Goal: Information Seeking & Learning: Learn about a topic

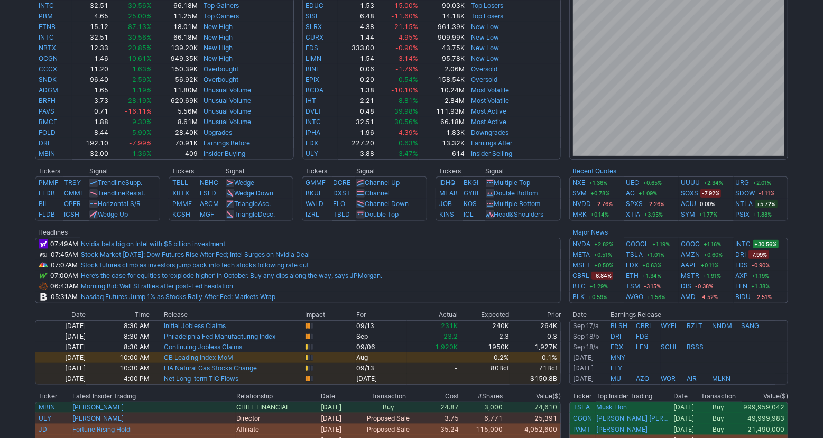
scroll to position [198, 0]
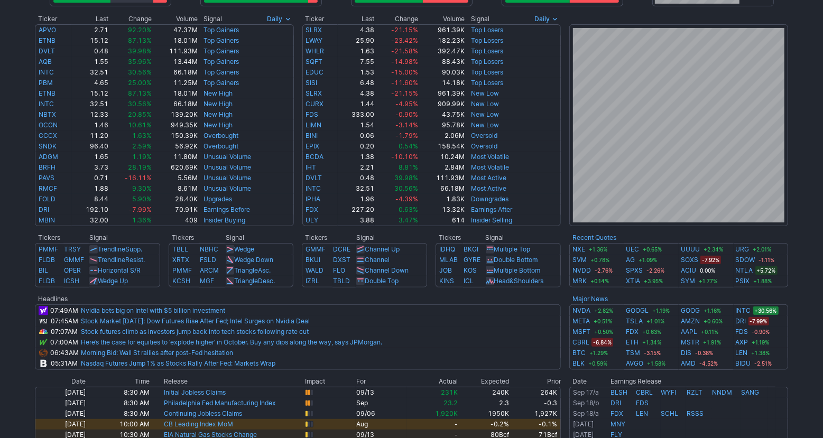
click at [807, 272] on div "Advancing 50.4% (2792) Declining (670) 12.1% New High 91.5% (129) New Low (12) …" at bounding box center [411, 246] width 823 height 765
click at [800, 264] on div "Advancing 50.4% (2792) Declining (670) 12.1% New High 91.5% (129) New Low (12) …" at bounding box center [411, 246] width 823 height 765
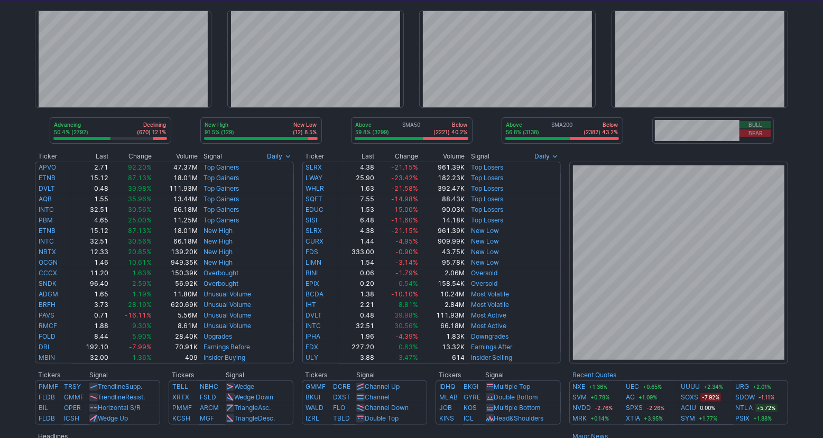
scroll to position [0, 0]
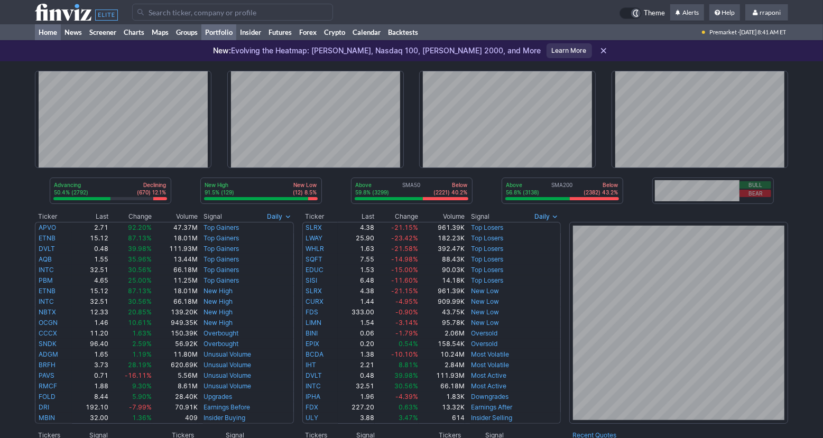
click at [226, 38] on link "Portfolio" at bounding box center [218, 32] width 35 height 16
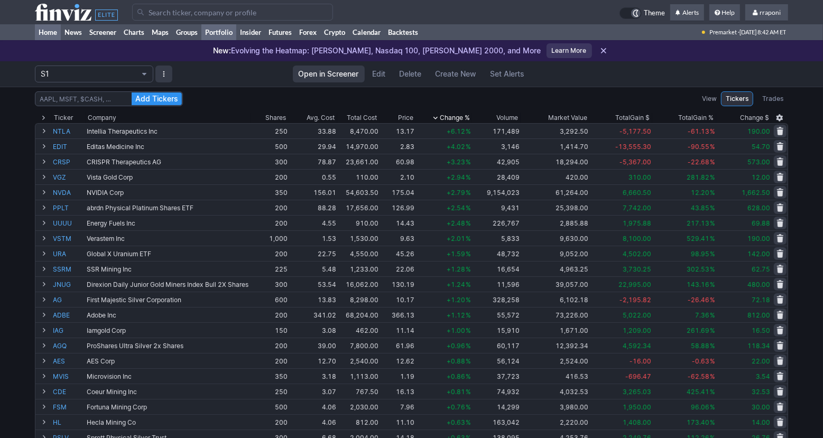
click at [54, 40] on link "Home" at bounding box center [48, 32] width 26 height 16
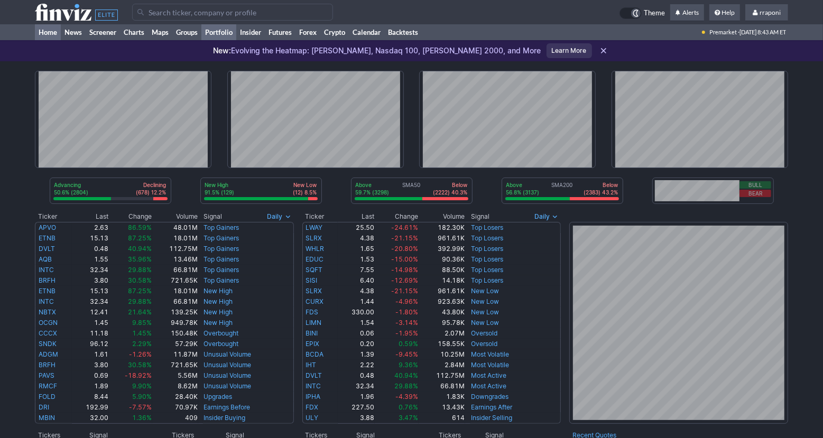
click at [230, 38] on link "Portfolio" at bounding box center [218, 32] width 35 height 16
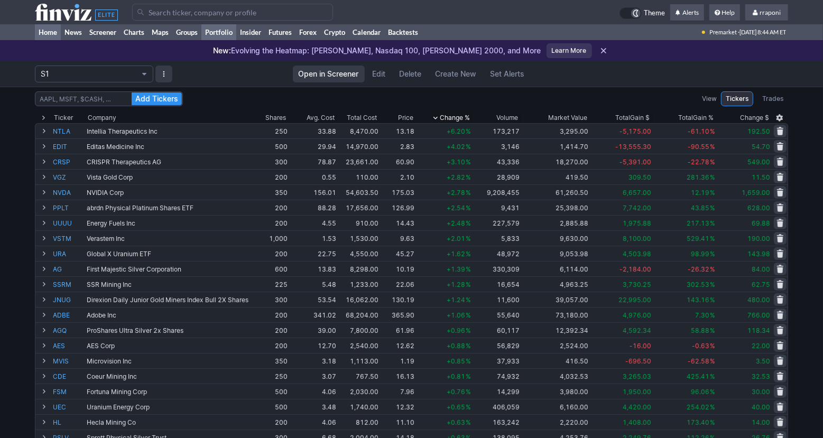
click at [52, 29] on link "Home" at bounding box center [48, 32] width 26 height 16
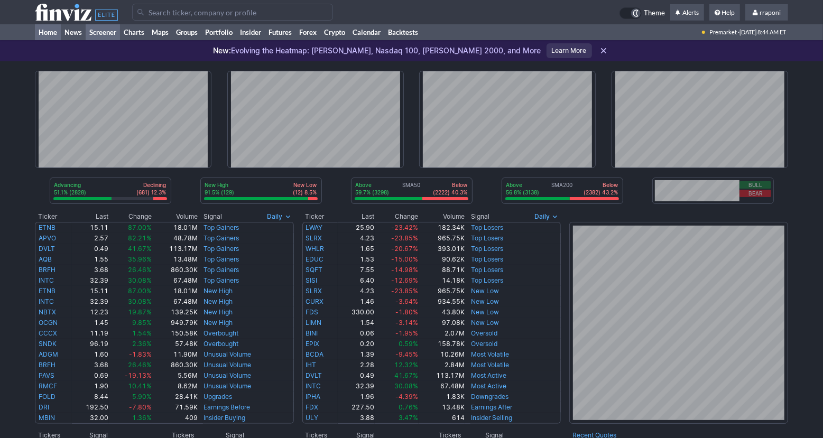
click at [115, 36] on link "Screener" at bounding box center [103, 32] width 34 height 16
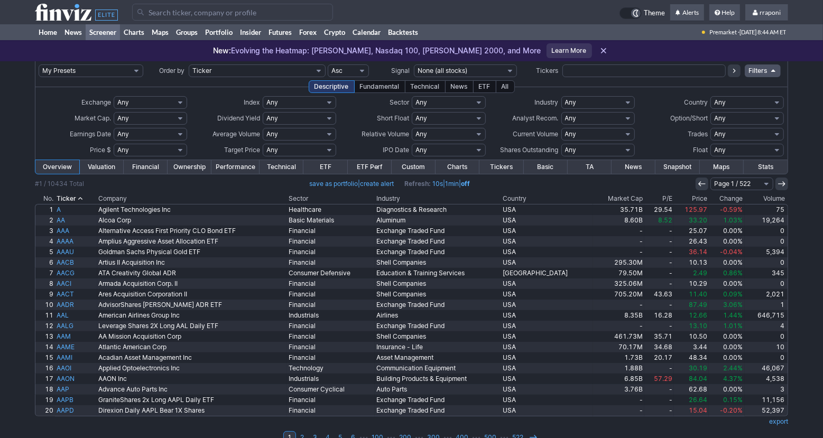
click at [773, 195] on th "Volume" at bounding box center [766, 198] width 43 height 11
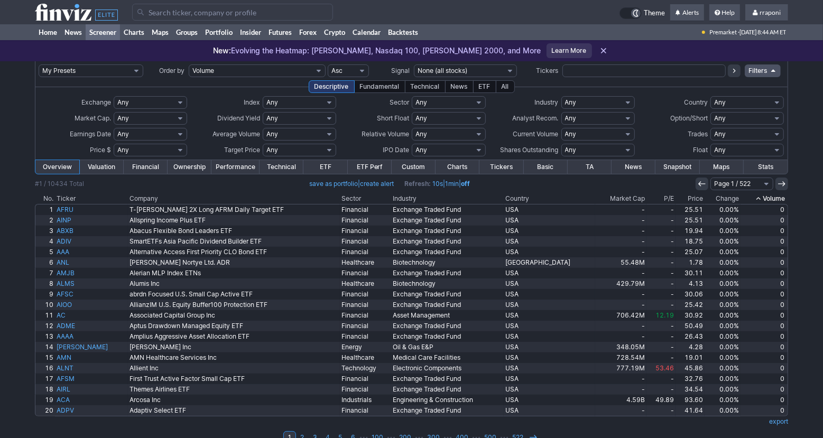
click at [773, 195] on th "Volume" at bounding box center [765, 198] width 48 height 11
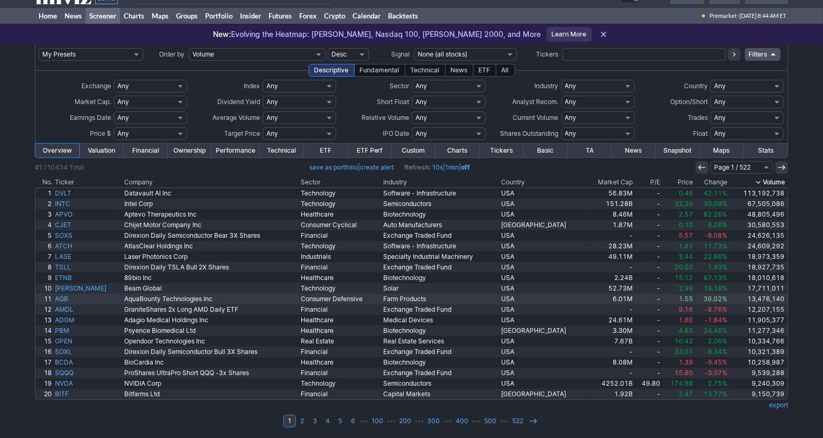
scroll to position [17, 0]
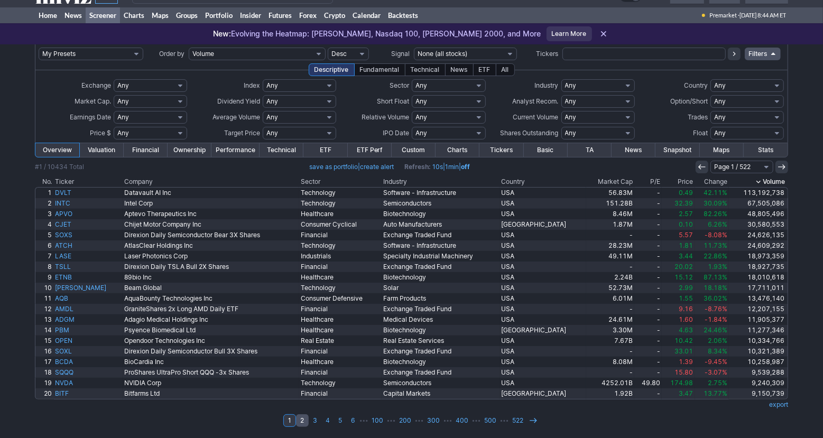
click at [303, 423] on link "2" at bounding box center [302, 420] width 13 height 13
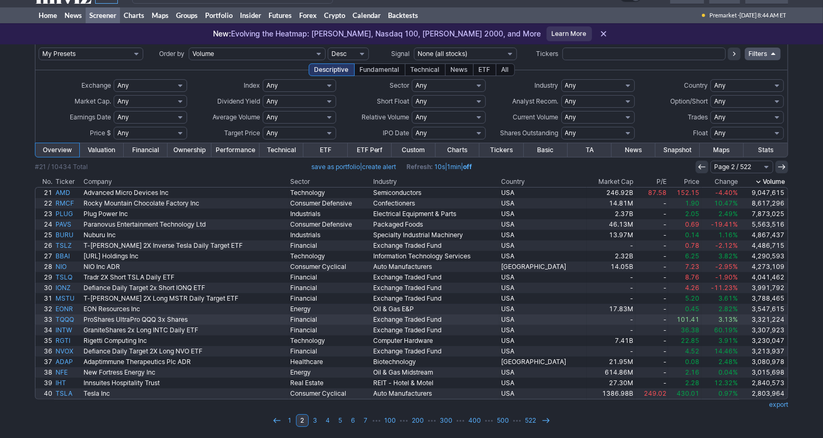
scroll to position [17, 0]
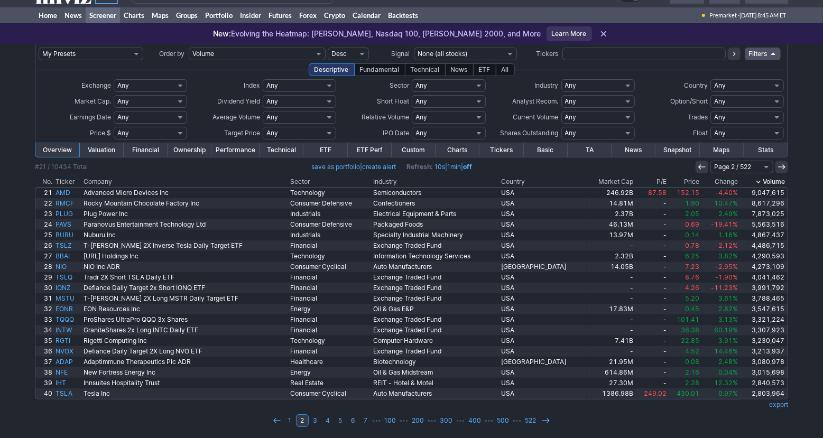
click at [9, 386] on div "My Presets -Save Screen -Edit Screens s: p3 s: p2 s: p1 p: S1 Order by Ticker T…" at bounding box center [411, 241] width 823 height 394
click at [12, 403] on div "My Presets -Save Screen -Edit Screens s: p3 s: p2 s: p1 p: S1 Order by Ticker T…" at bounding box center [411, 241] width 823 height 394
click at [12, 412] on div "My Presets -Save Screen -Edit Screens s: p3 s: p2 s: p1 p: S1 Order by Ticker T…" at bounding box center [411, 241] width 823 height 394
click at [19, 372] on div "My Presets -Save Screen -Edit Screens s: p3 s: p2 s: p1 p: S1 Order by Ticker T…" at bounding box center [411, 241] width 823 height 394
click at [31, 414] on div "My Presets -Save Screen -Edit Screens s: p3 s: p2 s: p1 p: S1 Order by Ticker T…" at bounding box center [411, 241] width 823 height 394
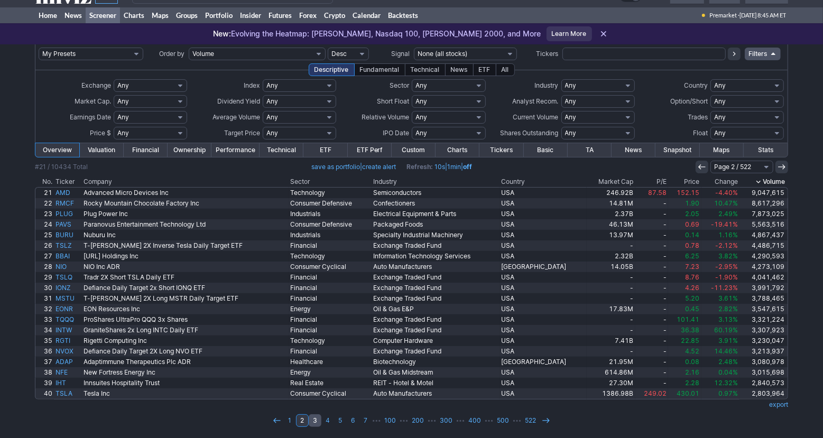
click at [313, 420] on link "3" at bounding box center [315, 420] width 13 height 13
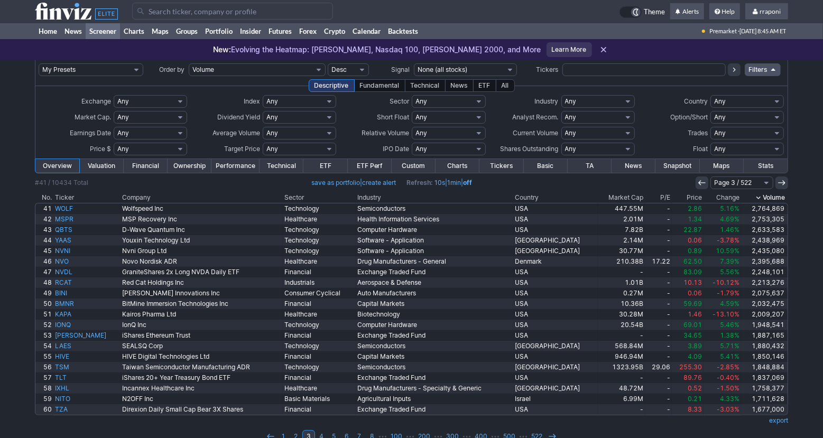
scroll to position [17, 0]
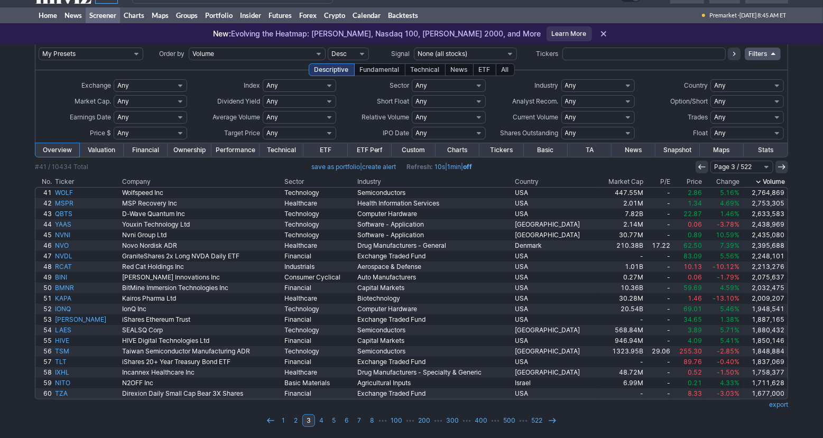
click at [8, 381] on div "My Presets -Save Screen -Edit Screens s: p3 s: p2 s: p1 p: S1 Order by Ticker T…" at bounding box center [411, 241] width 823 height 394
click at [48, 419] on td "1 2 3 4 5 6 7 8 ⋯ 100 ⋯ 200 ⋯ 300 ⋯ 400 ⋯ 500 ⋯ 522" at bounding box center [411, 420] width 753 height 15
click at [76, 419] on td "1 2 3 4 5 6 7 8 ⋯ 100 ⋯ 200 ⋯ 300 ⋯ 400 ⋯ 500 ⋯ 522" at bounding box center [411, 420] width 753 height 15
click at [94, 418] on td "1 2 3 4 5 6 7 8 ⋯ 100 ⋯ 200 ⋯ 300 ⋯ 400 ⋯ 500 ⋯ 522" at bounding box center [411, 420] width 753 height 15
click at [43, 417] on td "1 2 3 4 5 6 7 8 ⋯ 100 ⋯ 200 ⋯ 300 ⋯ 400 ⋯ 500 ⋯ 522" at bounding box center [411, 420] width 753 height 15
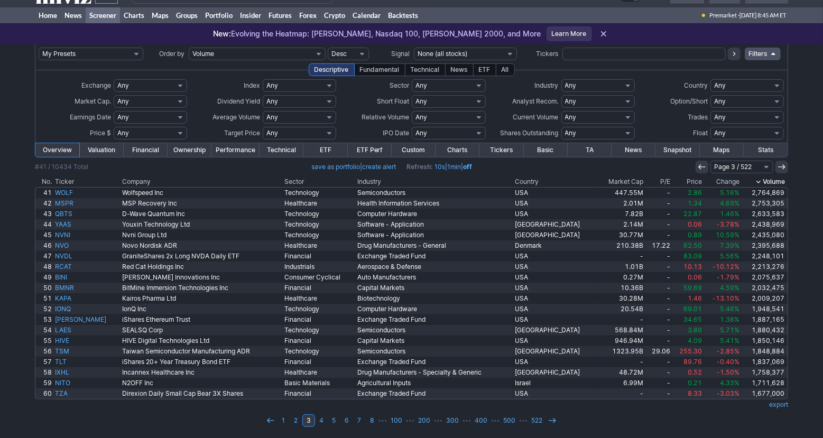
click at [21, 418] on div "My Presets -Save Screen -Edit Screens s: p3 s: p2 s: p1 p: S1 Order by Ticker T…" at bounding box center [411, 241] width 823 height 394
click at [320, 423] on link "4" at bounding box center [321, 420] width 13 height 13
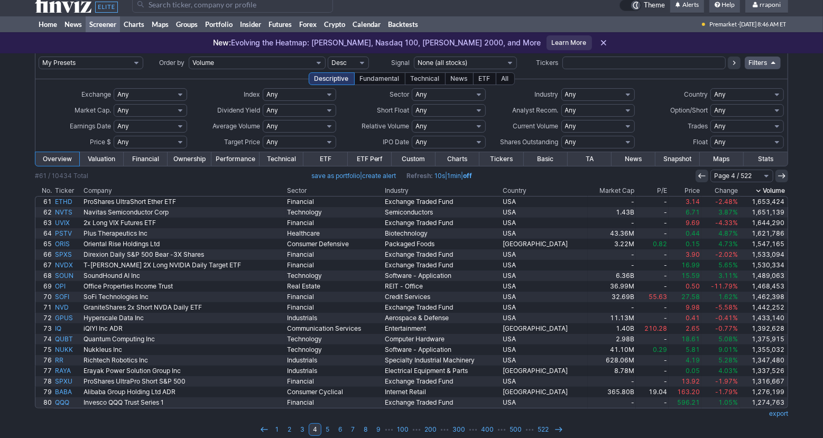
scroll to position [17, 0]
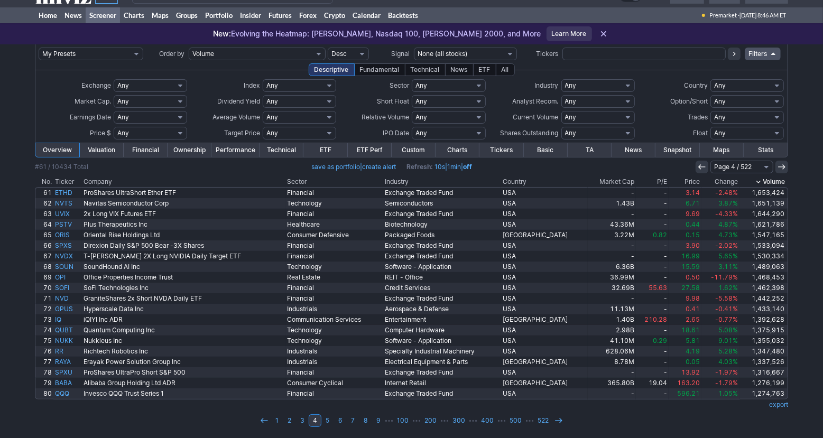
click at [14, 408] on div "My Presets -Save Screen -Edit Screens s: p3 s: p2 s: p1 p: S1 Order by Ticker T…" at bounding box center [411, 241] width 823 height 394
click at [86, 426] on td "1 2 3 4 5 6 7 8 9 ⋯ 100 ⋯ 200 ⋯ 300 ⋯ 400 ⋯ 500 ⋯ 522" at bounding box center [411, 420] width 753 height 15
click at [120, 421] on td "1 2 3 4 5 6 7 8 9 ⋯ 100 ⋯ 200 ⋯ 300 ⋯ 400 ⋯ 500 ⋯ 522" at bounding box center [411, 420] width 753 height 15
click at [52, 421] on td "1 2 3 4 5 6 7 8 9 ⋯ 100 ⋯ 200 ⋯ 300 ⋯ 400 ⋯ 500 ⋯ 522" at bounding box center [411, 420] width 753 height 15
drag, startPoint x: 25, startPoint y: 415, endPoint x: 53, endPoint y: 424, distance: 29.4
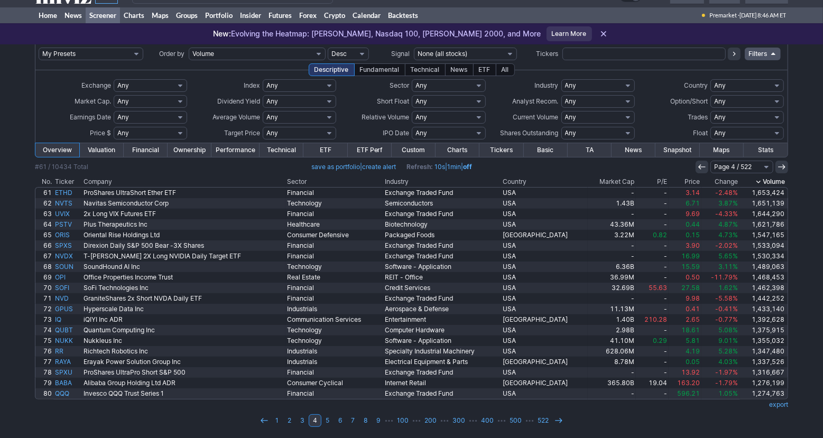
click at [25, 416] on div "My Presets -Save Screen -Edit Screens s: p3 s: p2 s: p1 p: S1 Order by Ticker T…" at bounding box center [411, 241] width 823 height 394
click at [148, 420] on td "1 2 3 4 5 6 7 8 9 ⋯ 100 ⋯ 200 ⋯ 300 ⋯ 400 ⋯ 500 ⋯ 522" at bounding box center [411, 420] width 753 height 15
click at [53, 419] on td "1 2 3 4 5 6 7 8 9 ⋯ 100 ⋯ 200 ⋯ 300 ⋯ 400 ⋯ 500 ⋯ 522" at bounding box center [411, 420] width 753 height 15
click at [98, 424] on td "1 2 3 4 5 6 7 8 9 ⋯ 100 ⋯ 200 ⋯ 300 ⋯ 400 ⋯ 500 ⋯ 522" at bounding box center [411, 420] width 753 height 15
click at [15, 414] on div "My Presets -Save Screen -Edit Screens s: p3 s: p2 s: p1 p: S1 Order by Ticker T…" at bounding box center [411, 241] width 823 height 394
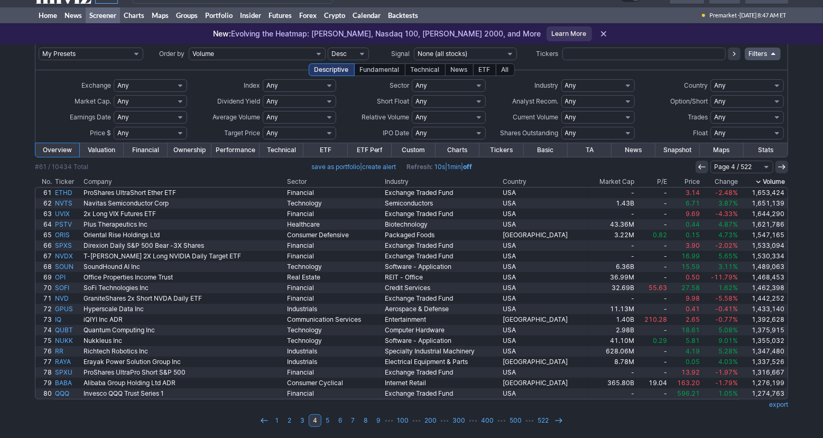
click at [25, 419] on div "My Presets -Save Screen -Edit Screens s: p3 s: p2 s: p1 p: S1 Order by Ticker T…" at bounding box center [411, 241] width 823 height 394
click at [50, 425] on td "1 2 3 4 5 6 7 8 9 ⋯ 100 ⋯ 200 ⋯ 300 ⋯ 400 ⋯ 500 ⋯ 522" at bounding box center [411, 420] width 753 height 15
click at [56, 423] on td "1 2 3 4 5 6 7 8 9 ⋯ 100 ⋯ 200 ⋯ 300 ⋯ 400 ⋯ 500 ⋯ 522" at bounding box center [411, 420] width 753 height 15
click at [331, 418] on link "5" at bounding box center [327, 420] width 13 height 13
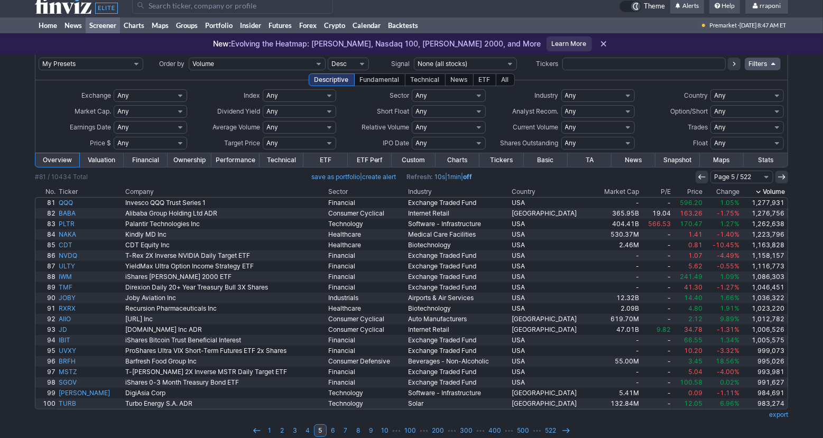
scroll to position [17, 0]
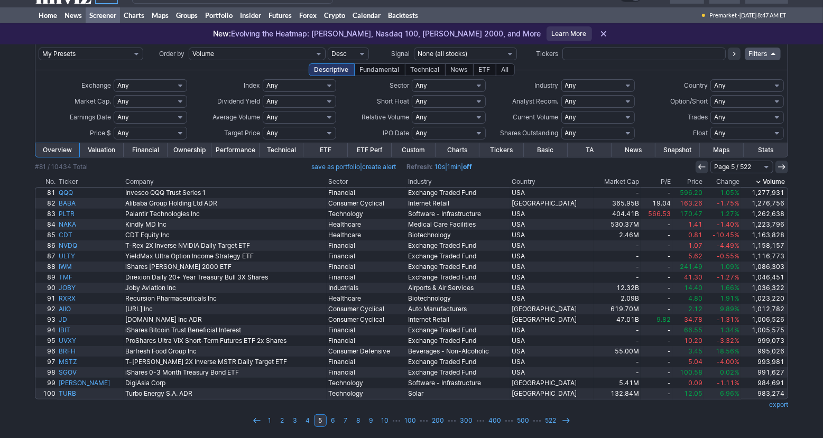
click at [22, 401] on div "My Presets -Save Screen -Edit Screens s: p3 s: p2 s: p1 p: S1 Order by Ticker T…" at bounding box center [411, 241] width 823 height 394
click at [52, 417] on td "1 2 3 4 5 6 7 8 9 10 ⋯ 100 ⋯ 200 ⋯ 300 ⋯ 400 ⋯ 500 ⋯ 522" at bounding box center [411, 420] width 753 height 15
click at [12, 312] on div "My Presets -Save Screen -Edit Screens s: p3 s: p2 s: p1 p: S1 Order by Ticker T…" at bounding box center [411, 241] width 823 height 394
click at [273, 421] on link "1" at bounding box center [269, 420] width 13 height 13
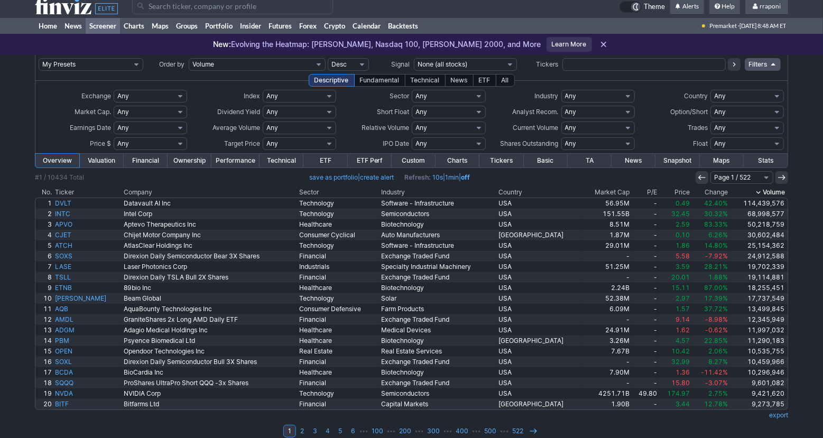
scroll to position [17, 0]
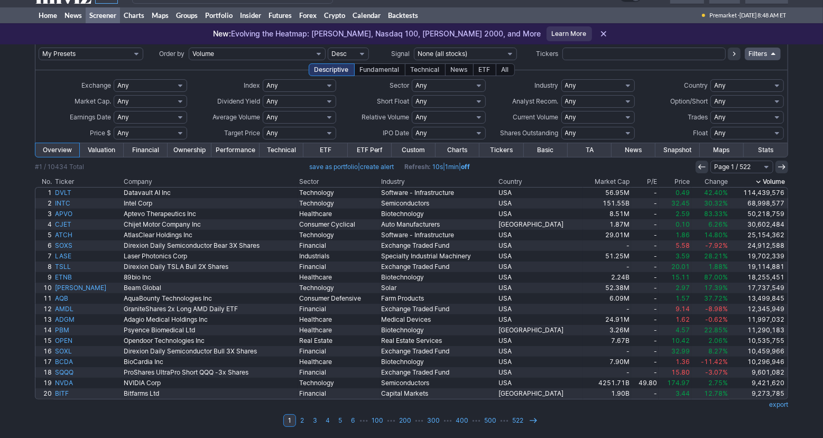
click at [6, 340] on div "My Presets -Save Screen -Edit Screens s: p3 s: p2 s: p1 p: S1 Order by Ticker T…" at bounding box center [411, 241] width 823 height 394
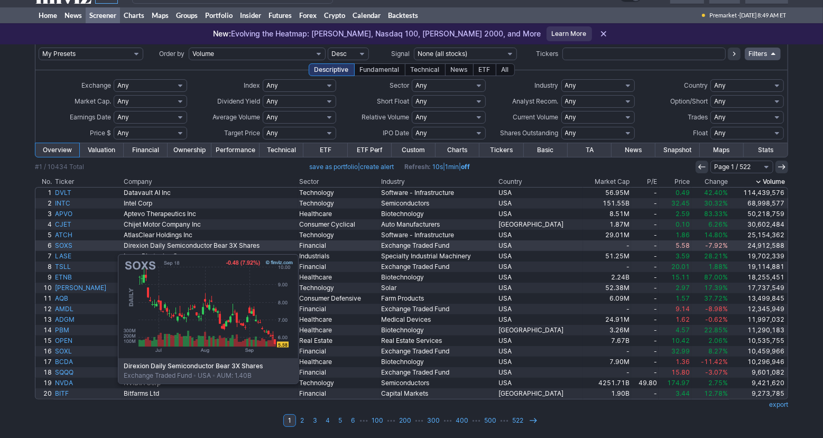
click at [65, 248] on link "SOXS" at bounding box center [87, 246] width 69 height 11
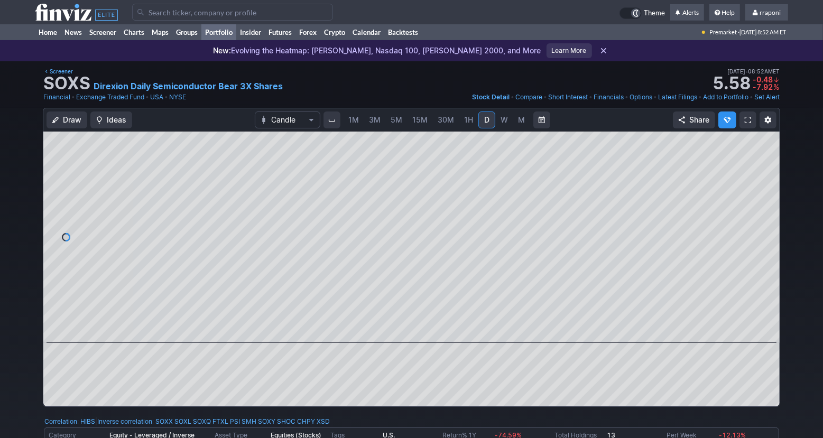
click at [228, 35] on link "Portfolio" at bounding box center [218, 32] width 35 height 16
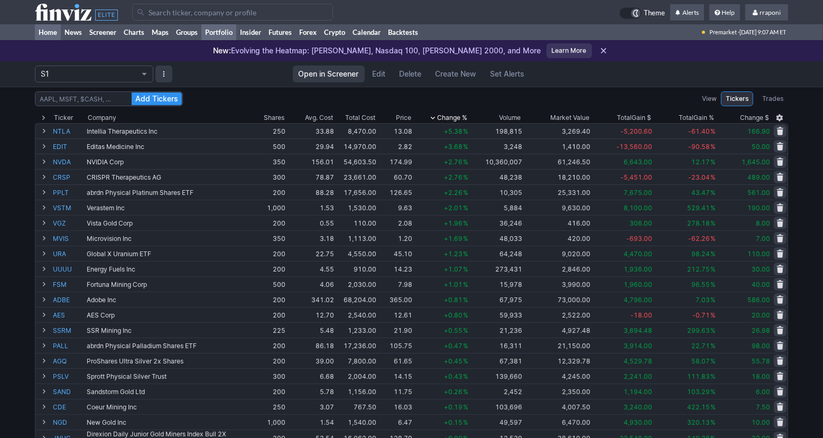
click at [60, 34] on link "Home" at bounding box center [48, 32] width 26 height 16
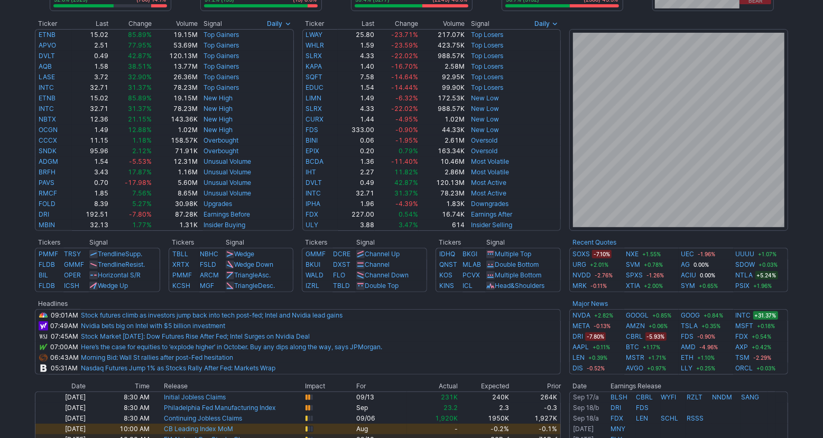
scroll to position [193, 0]
click at [812, 318] on div "Advancing 52.8% (2925) Declining (780) 14.1% New High 91.2% (135) New Low (13) …" at bounding box center [411, 250] width 823 height 765
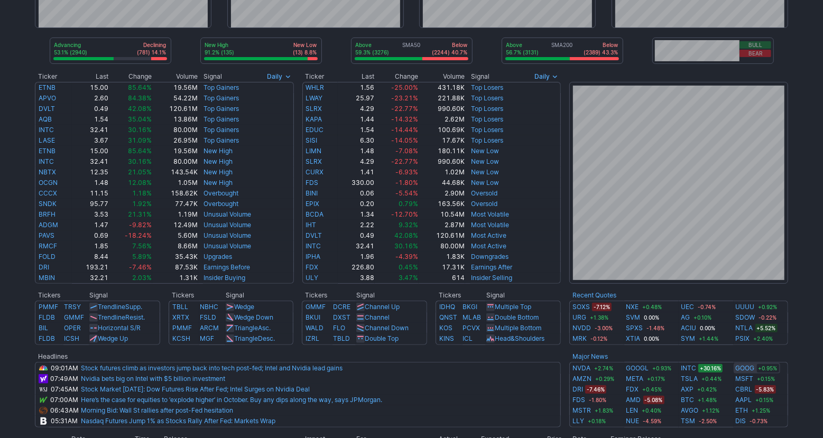
scroll to position [0, 0]
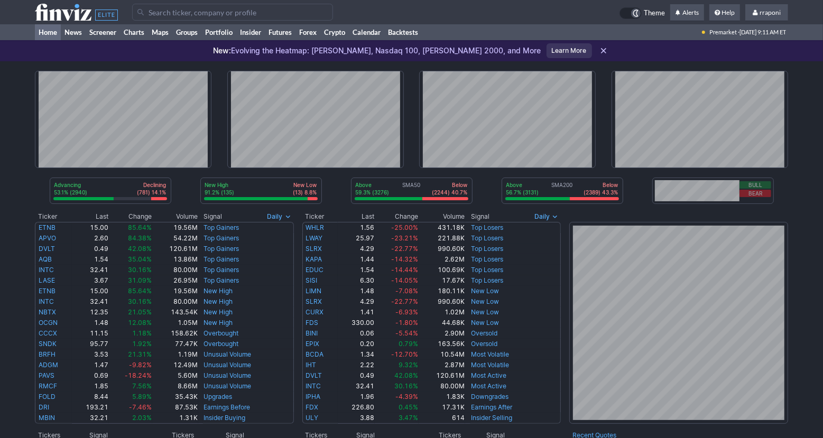
click at [223, 45] on div "New: Evolving the Heatmap: Dow Jones, Nasdaq 100, Russell 2000, and More Learn …" at bounding box center [411, 50] width 823 height 21
click at [227, 34] on link "Portfolio" at bounding box center [218, 32] width 35 height 16
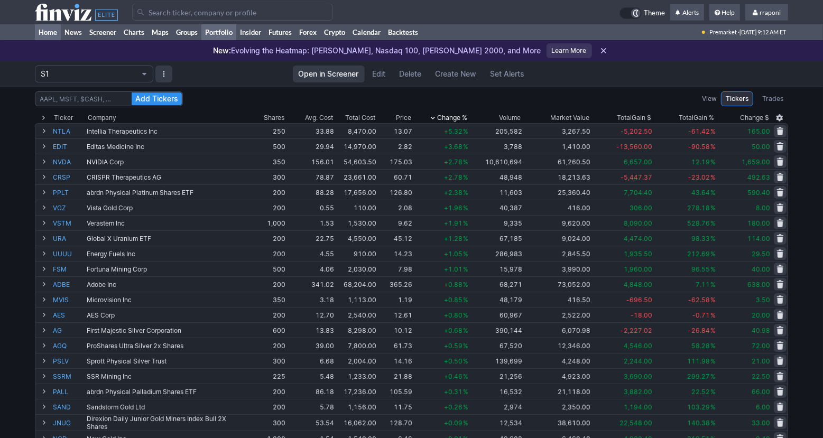
click at [59, 33] on link "Home" at bounding box center [48, 32] width 26 height 16
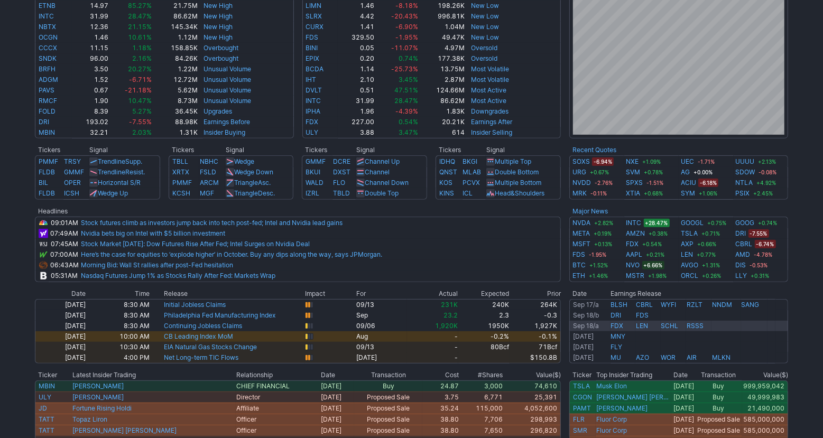
scroll to position [153, 0]
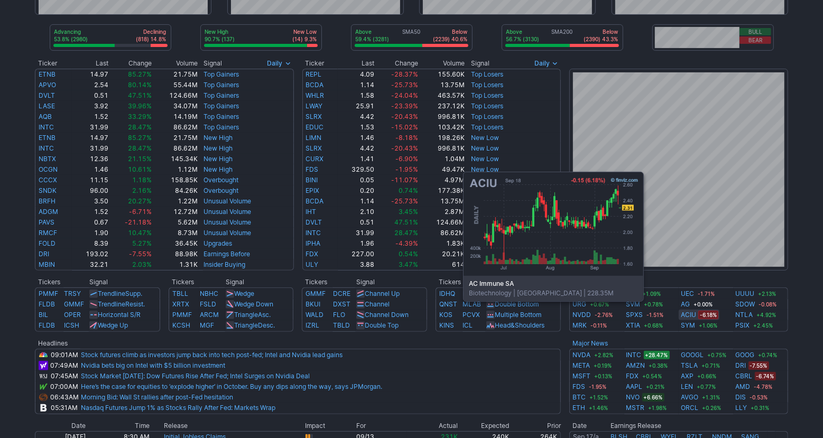
click at [690, 317] on link "ACIU" at bounding box center [688, 315] width 15 height 11
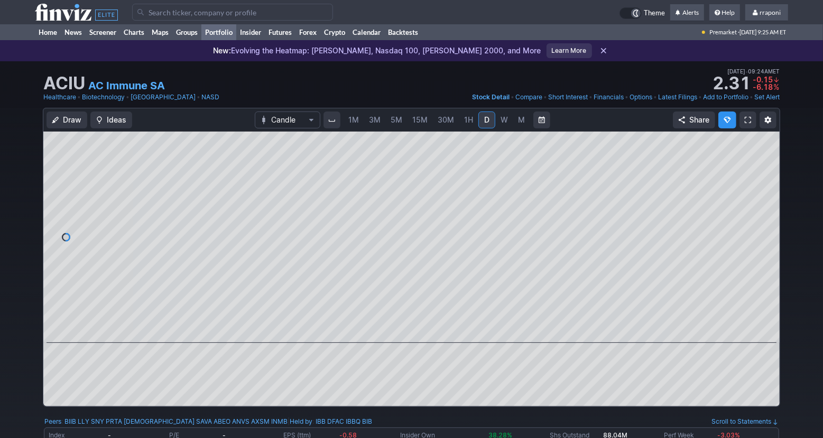
click at [226, 35] on link "Portfolio" at bounding box center [218, 32] width 35 height 16
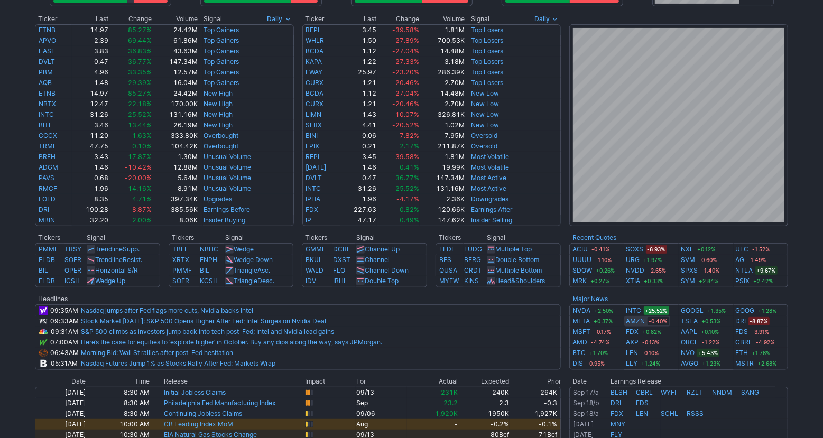
scroll to position [198, 0]
click at [800, 296] on div "Advancing 65.0% (3601) Declining (1622) 29.3% New High 76.3% (87) New Low (27) …" at bounding box center [411, 246] width 823 height 765
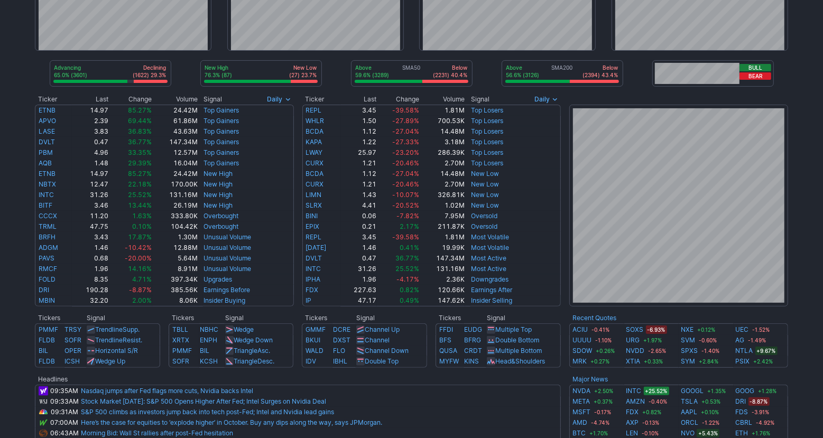
scroll to position [201, 0]
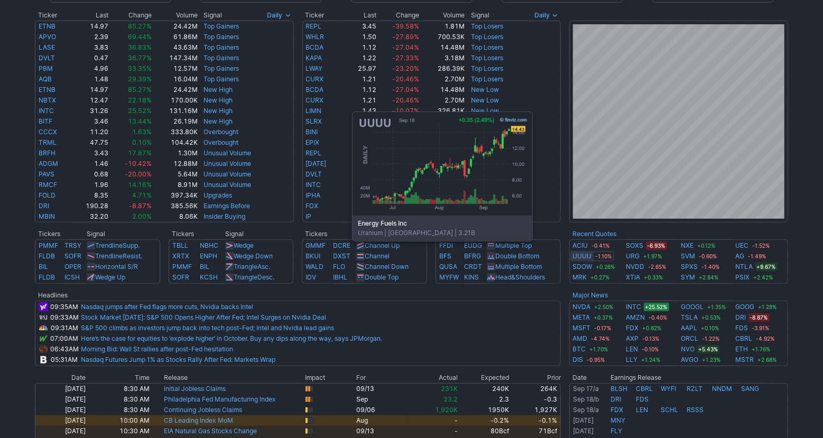
click at [579, 257] on link "UUUU" at bounding box center [581, 256] width 19 height 11
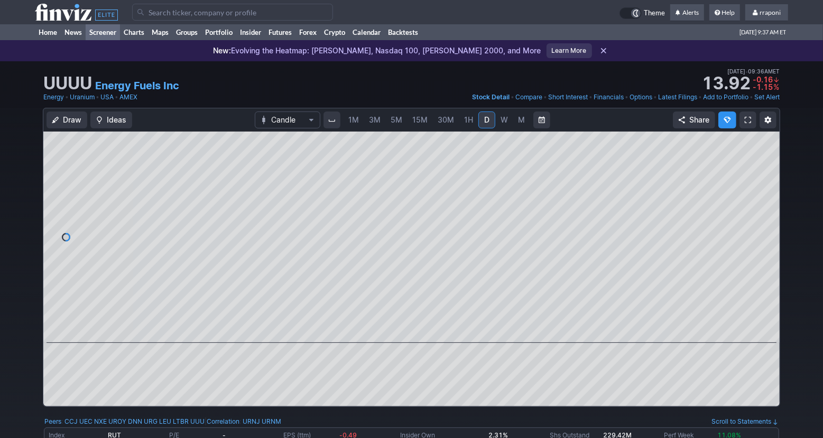
click at [114, 37] on link "Screener" at bounding box center [103, 32] width 34 height 16
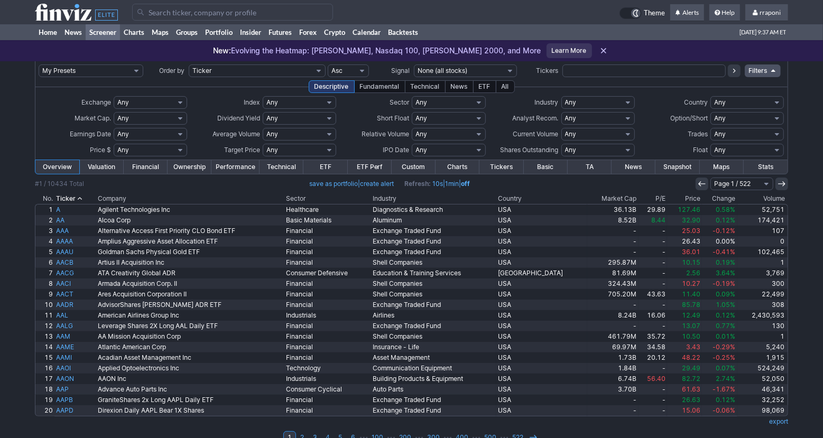
click at [586, 75] on input "text" at bounding box center [643, 70] width 163 height 13
type input "tgt"
click at [737, 72] on icon at bounding box center [734, 71] width 8 height 8
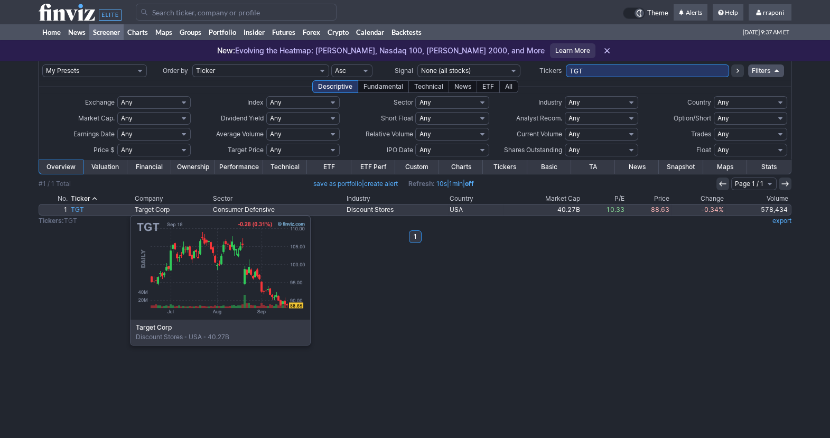
click at [77, 210] on link "TGT" at bounding box center [101, 210] width 64 height 11
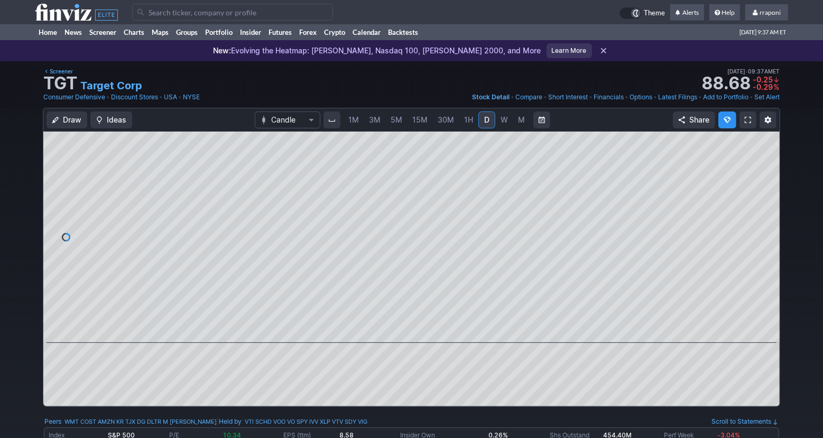
click at [507, 122] on link "W" at bounding box center [504, 120] width 17 height 17
click at [518, 122] on span "M" at bounding box center [521, 120] width 7 height 11
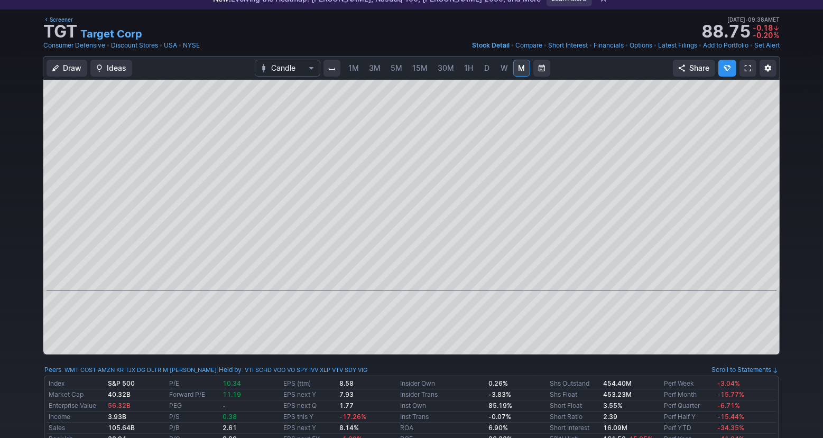
scroll to position [49, 0]
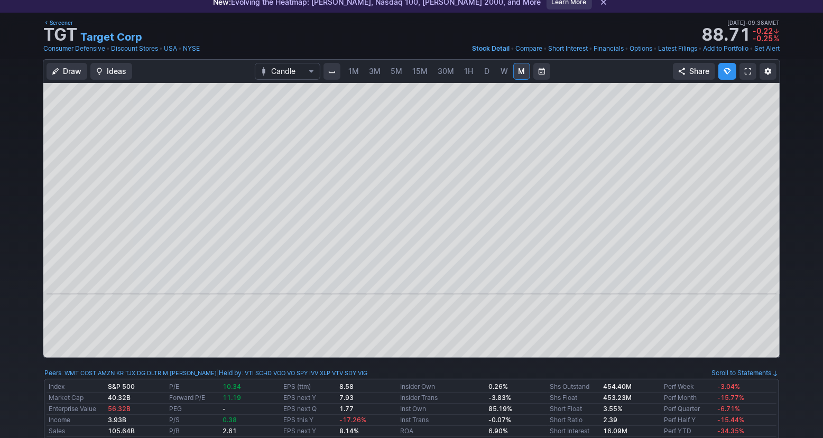
click at [412, 70] on span "15M" at bounding box center [419, 71] width 15 height 9
click at [397, 70] on span "5M" at bounding box center [397, 71] width 12 height 9
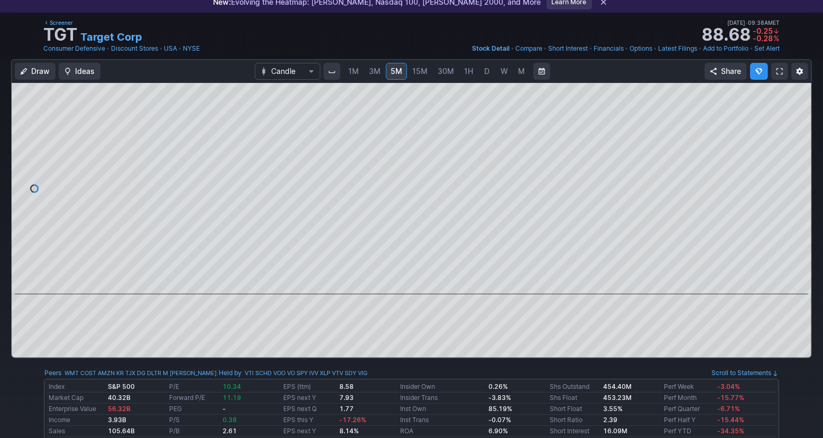
click at [518, 75] on span "M" at bounding box center [521, 71] width 7 height 9
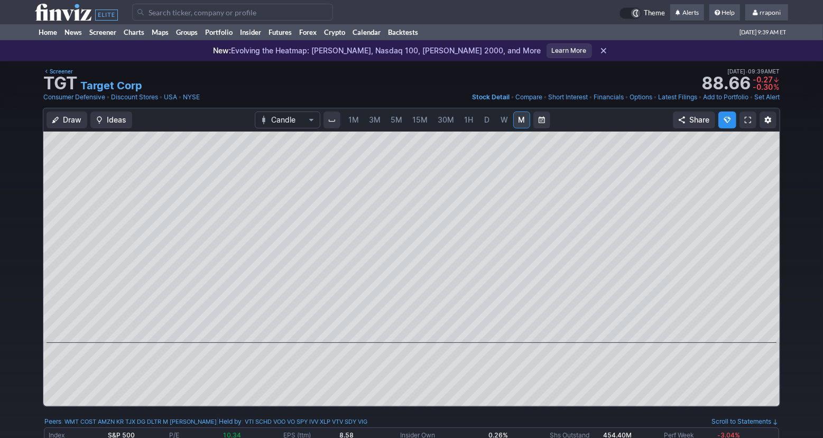
click at [402, 122] on link "5M" at bounding box center [396, 120] width 21 height 17
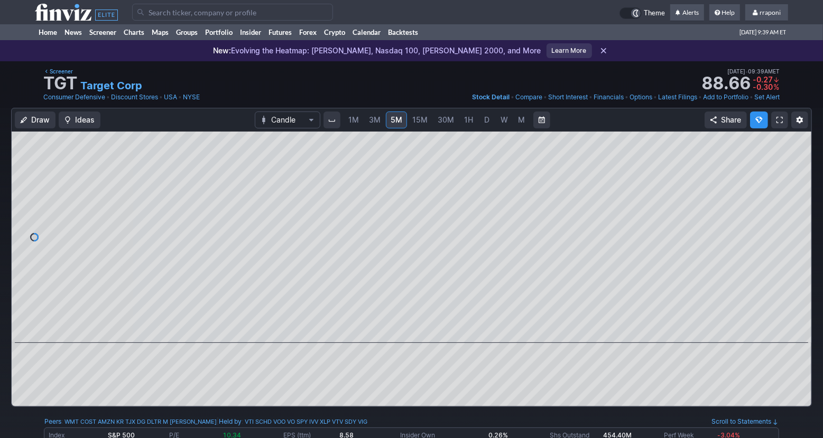
click at [518, 120] on span "M" at bounding box center [521, 119] width 7 height 9
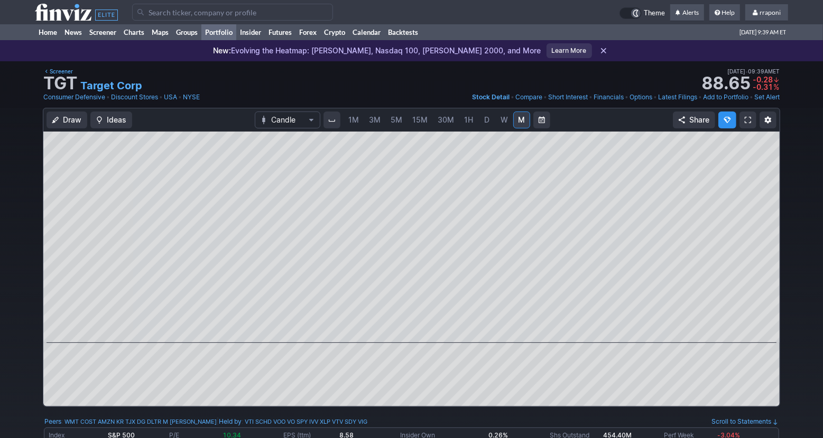
click at [229, 36] on link "Portfolio" at bounding box center [218, 32] width 35 height 16
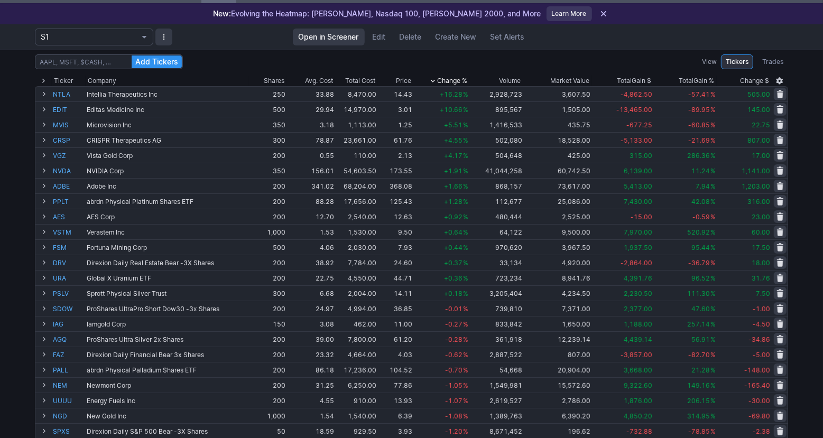
scroll to position [25, 0]
